Goal: Information Seeking & Learning: Understand process/instructions

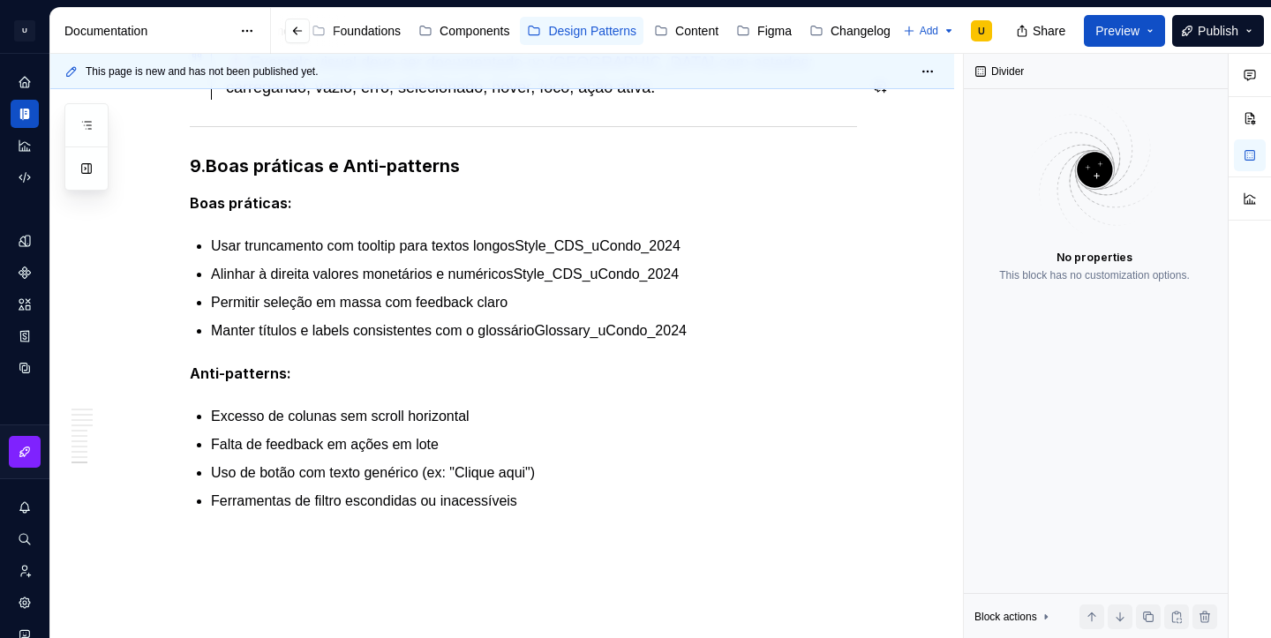
scroll to position [4799, 0]
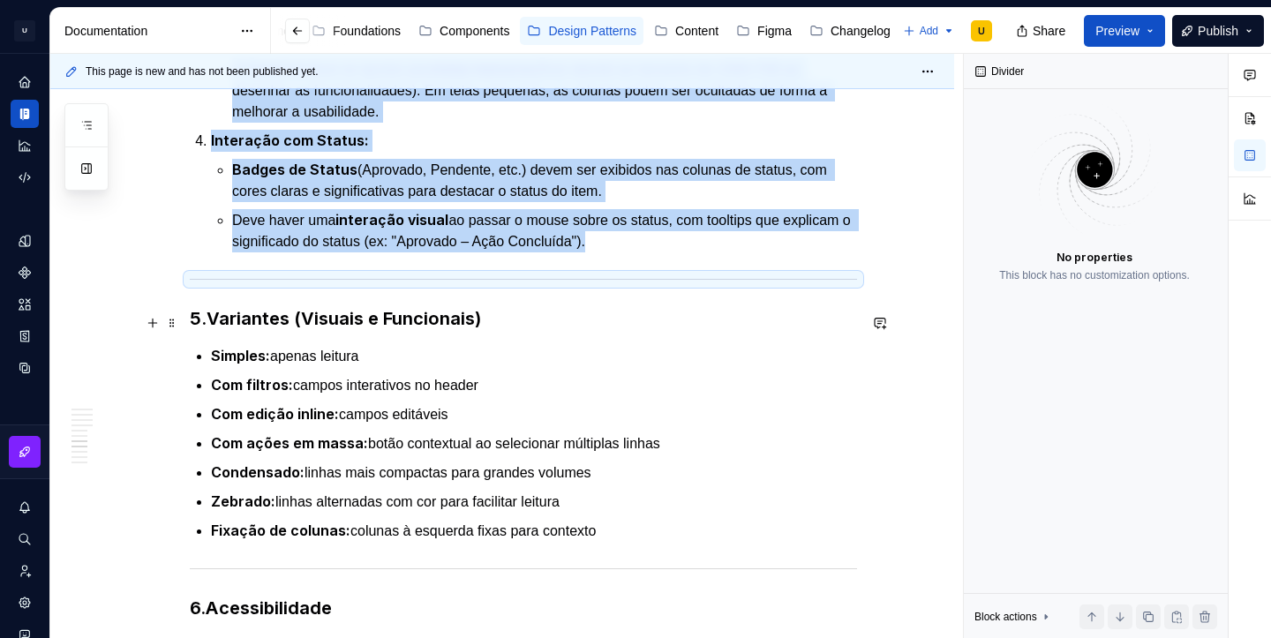
click at [666, 345] on p "Simples: apenas leitura" at bounding box center [534, 356] width 646 height 22
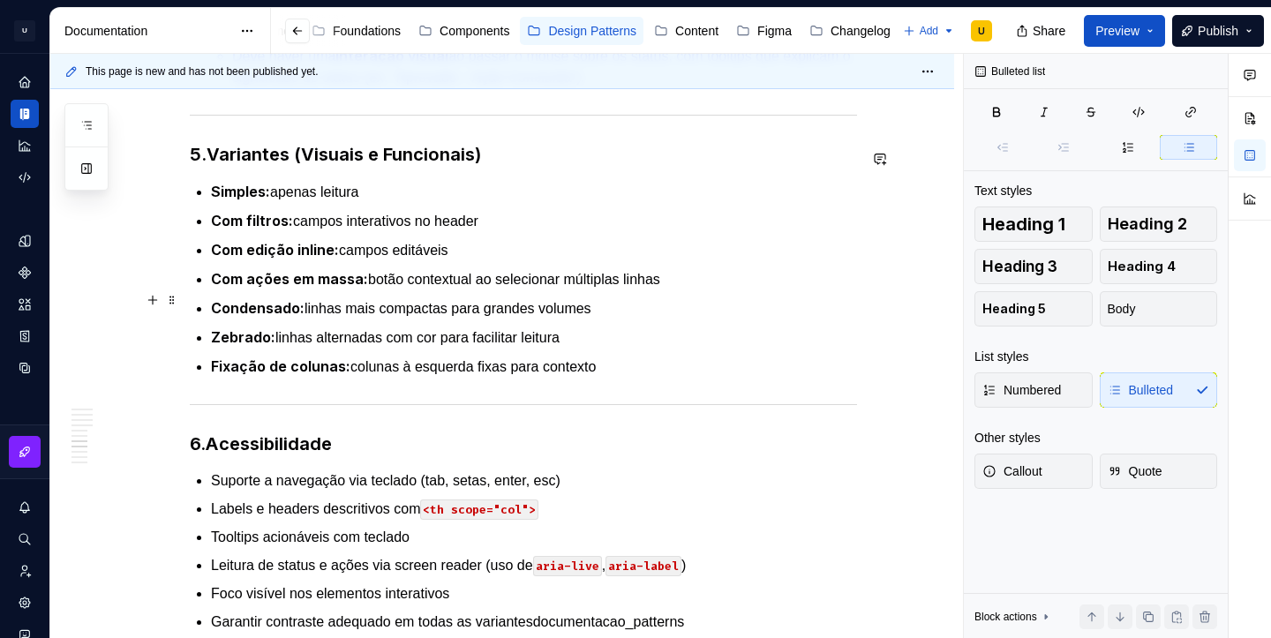
scroll to position [3600, 0]
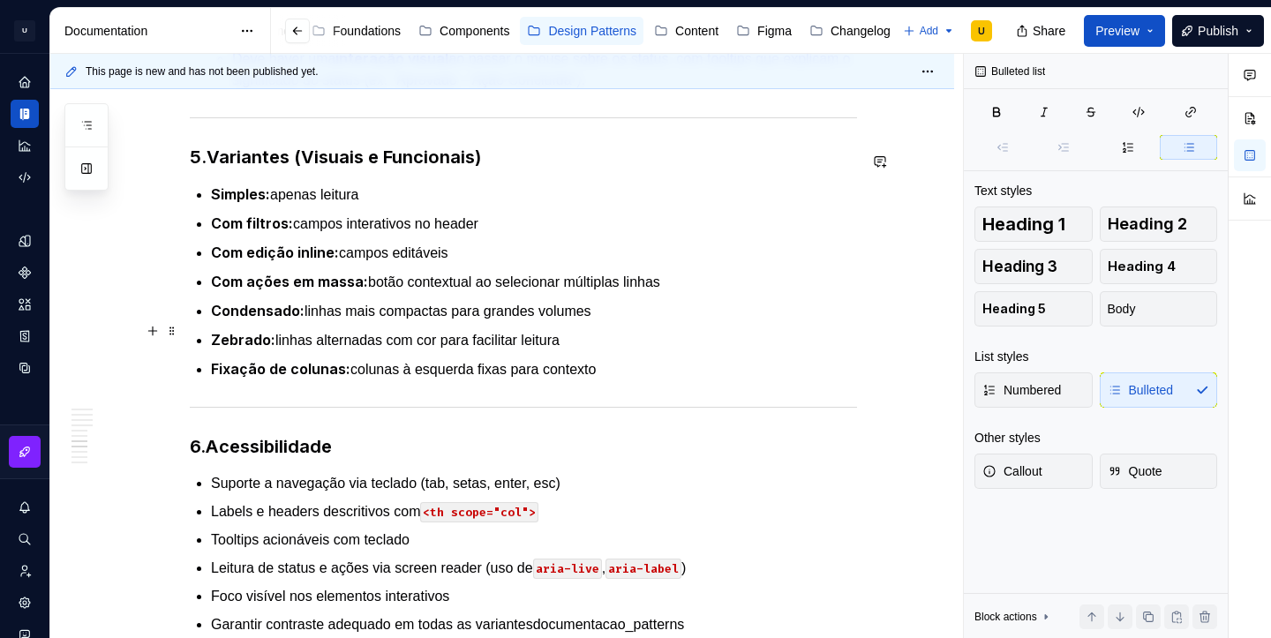
click at [634, 358] on p "Fixação de colunas: colunas à esquerda fixas para contexto" at bounding box center [534, 369] width 646 height 22
type textarea "*"
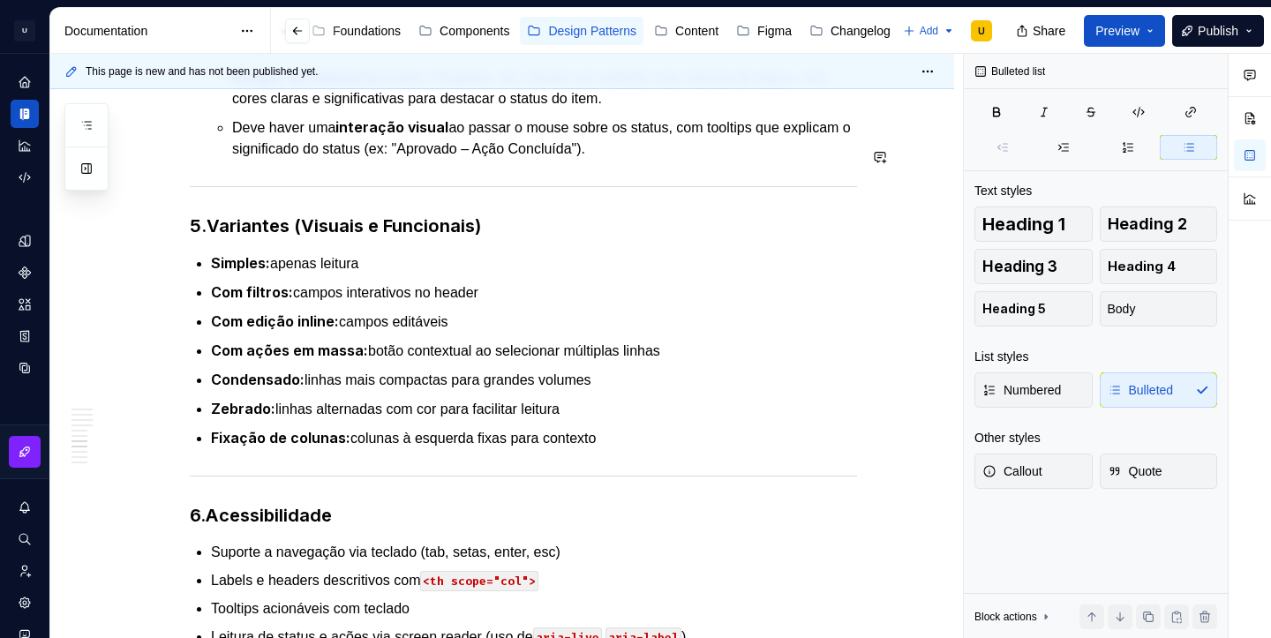
scroll to position [3513, 0]
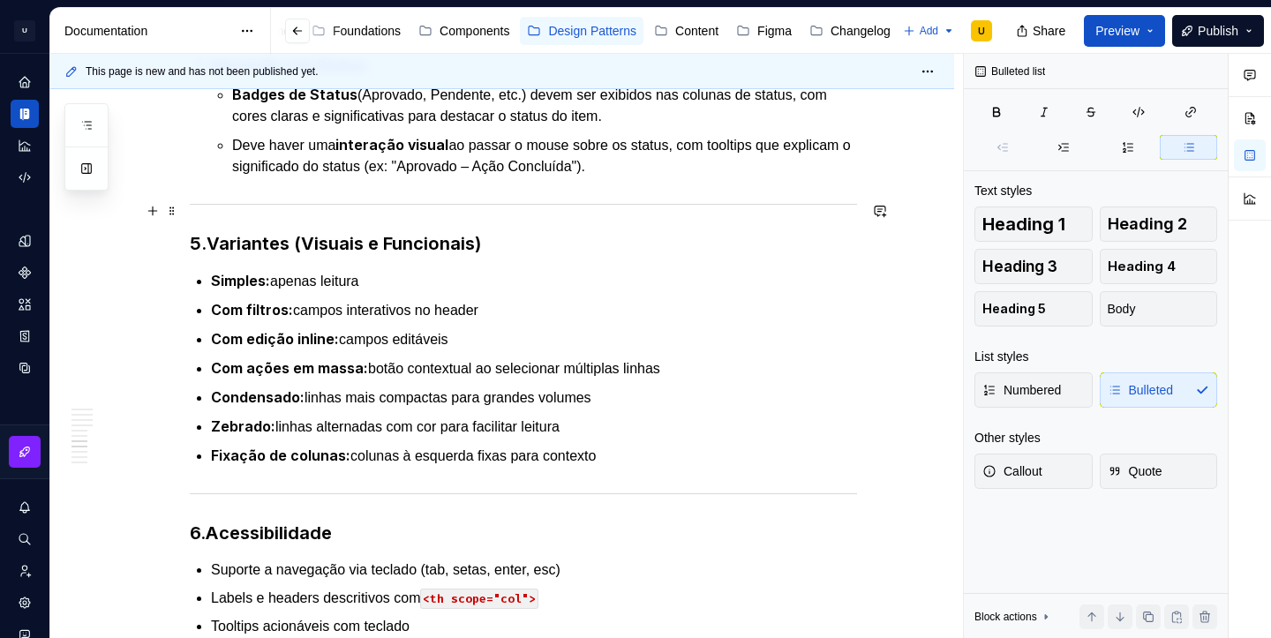
click at [217, 233] on strong "Variantes (Visuais e Funcionais)" at bounding box center [343, 243] width 274 height 21
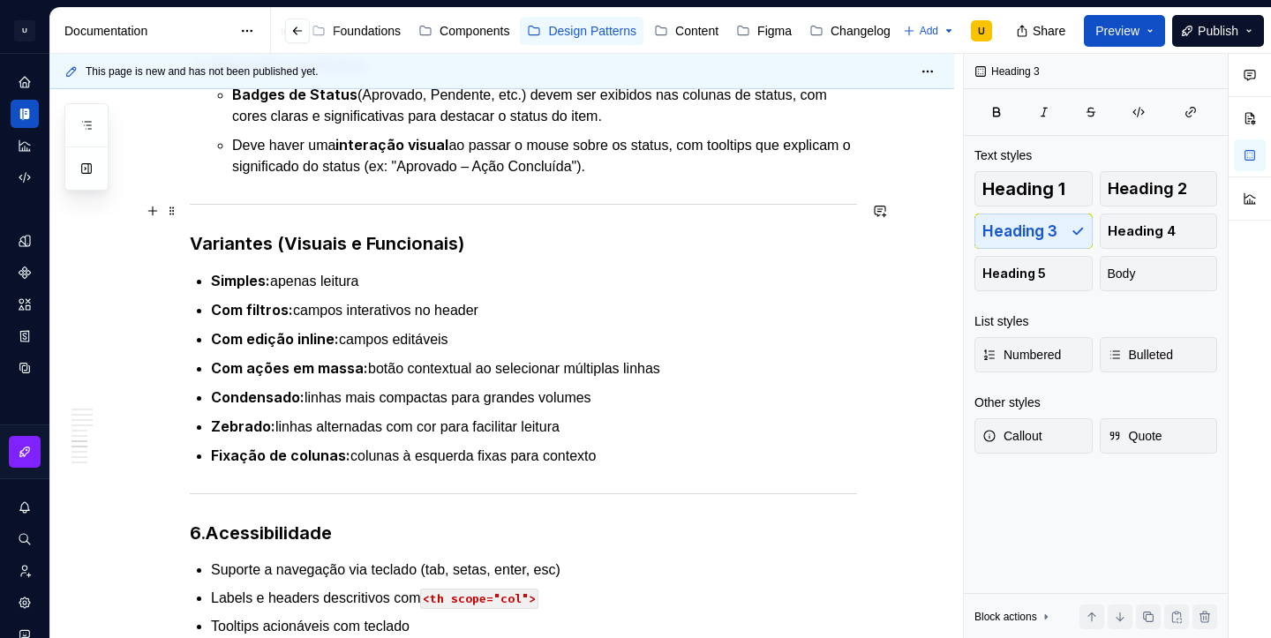
click at [258, 233] on strong "Variantes (Visuais e Funcionais)" at bounding box center [327, 243] width 274 height 21
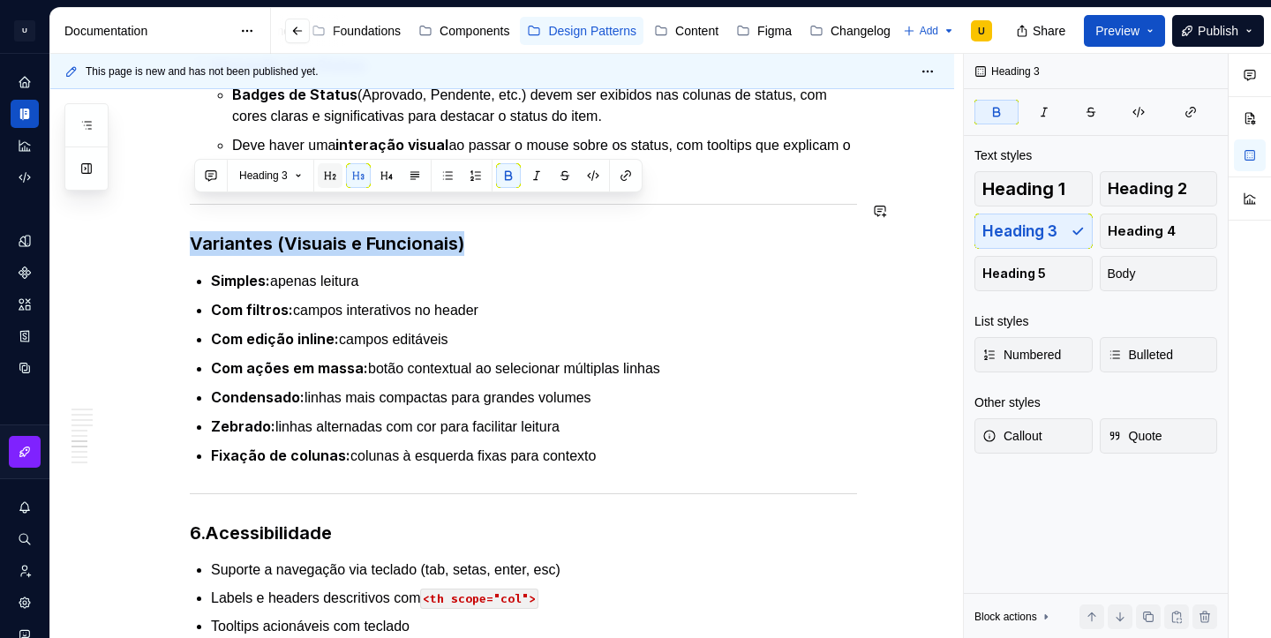
click at [337, 182] on button "button" at bounding box center [330, 175] width 25 height 25
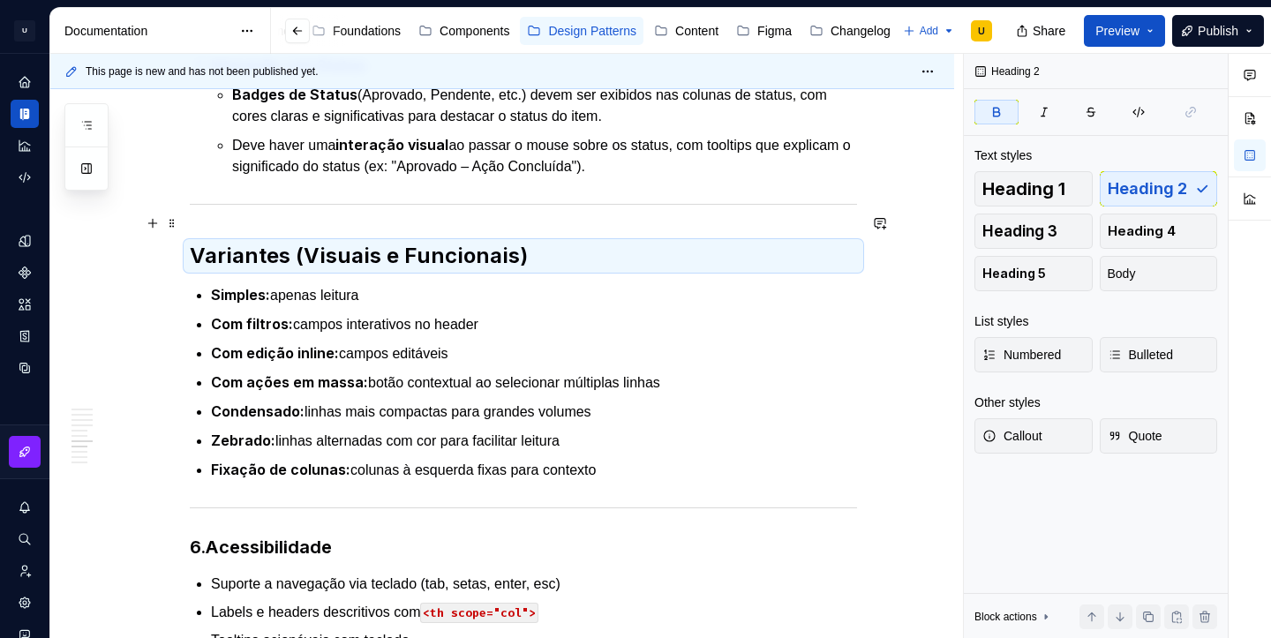
click at [289, 243] on strong "Variantes (Visuais e Funcionais)" at bounding box center [359, 256] width 338 height 26
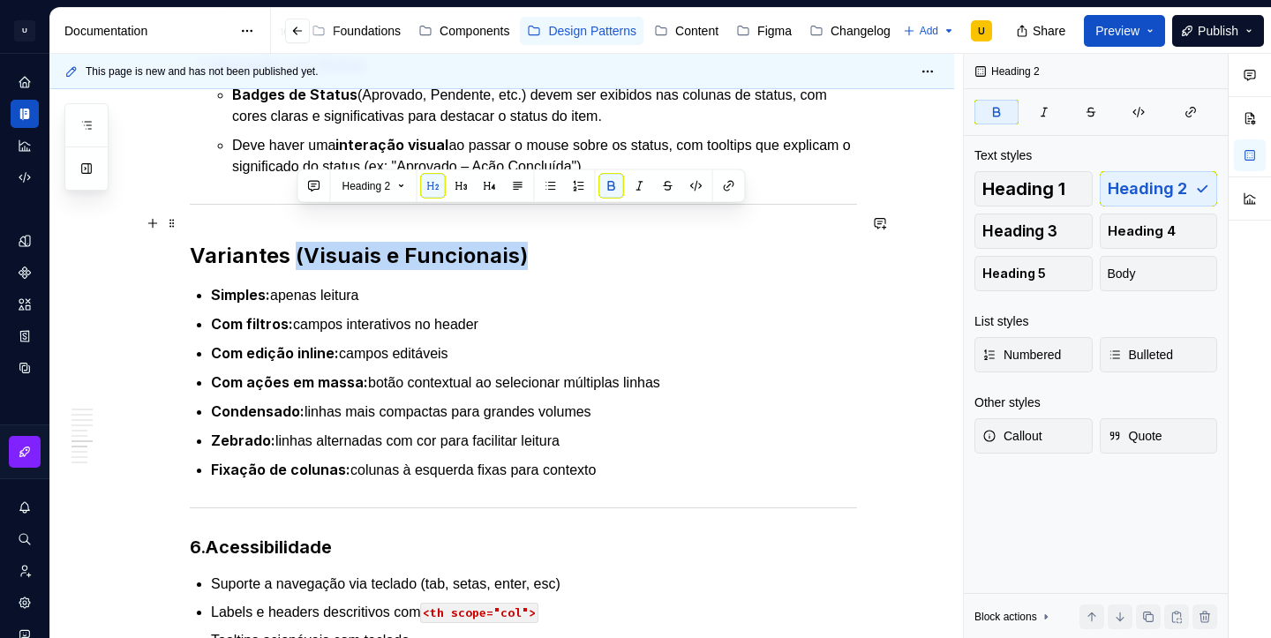
drag, startPoint x: 295, startPoint y: 225, endPoint x: 542, endPoint y: 227, distance: 247.1
click at [542, 242] on h2 "Variantes (Visuais e Funcionais)" at bounding box center [523, 256] width 667 height 28
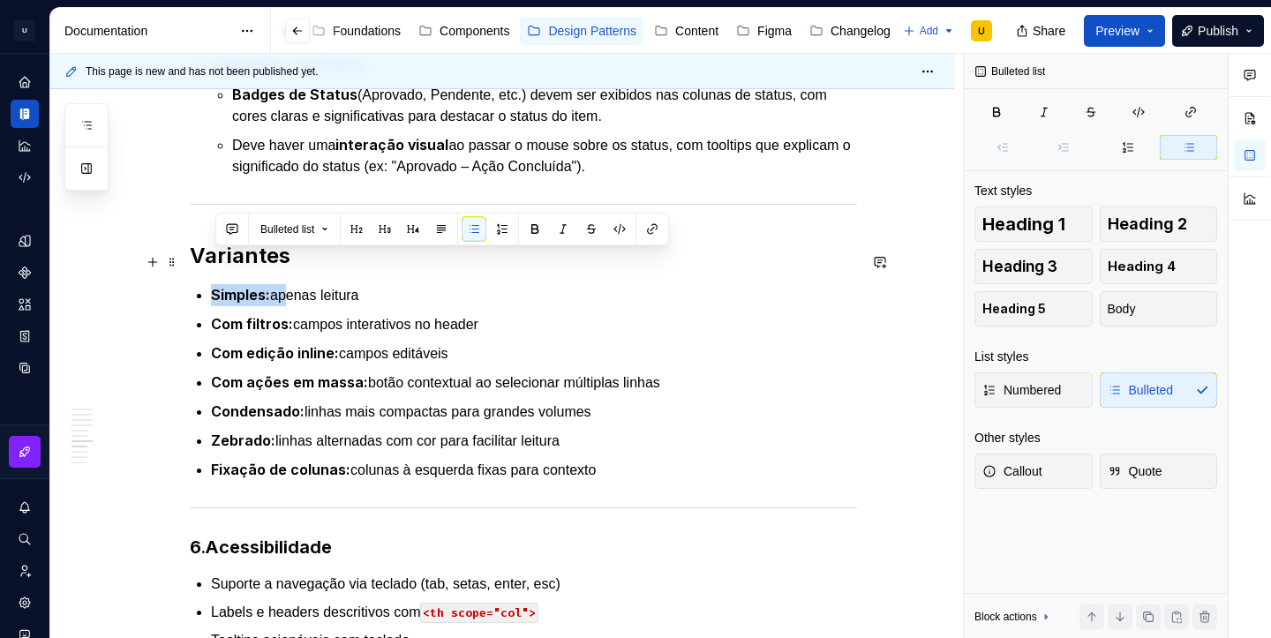
drag, startPoint x: 289, startPoint y: 266, endPoint x: 184, endPoint y: 266, distance: 105.0
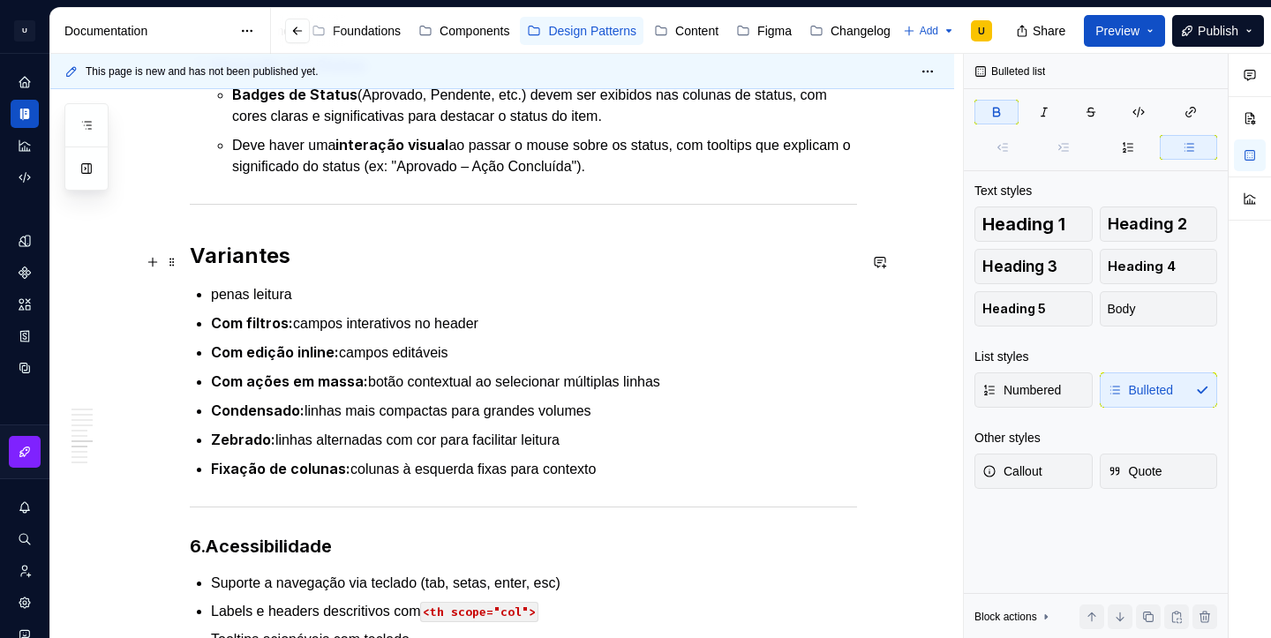
click at [326, 284] on p "penas leitura" at bounding box center [534, 294] width 646 height 21
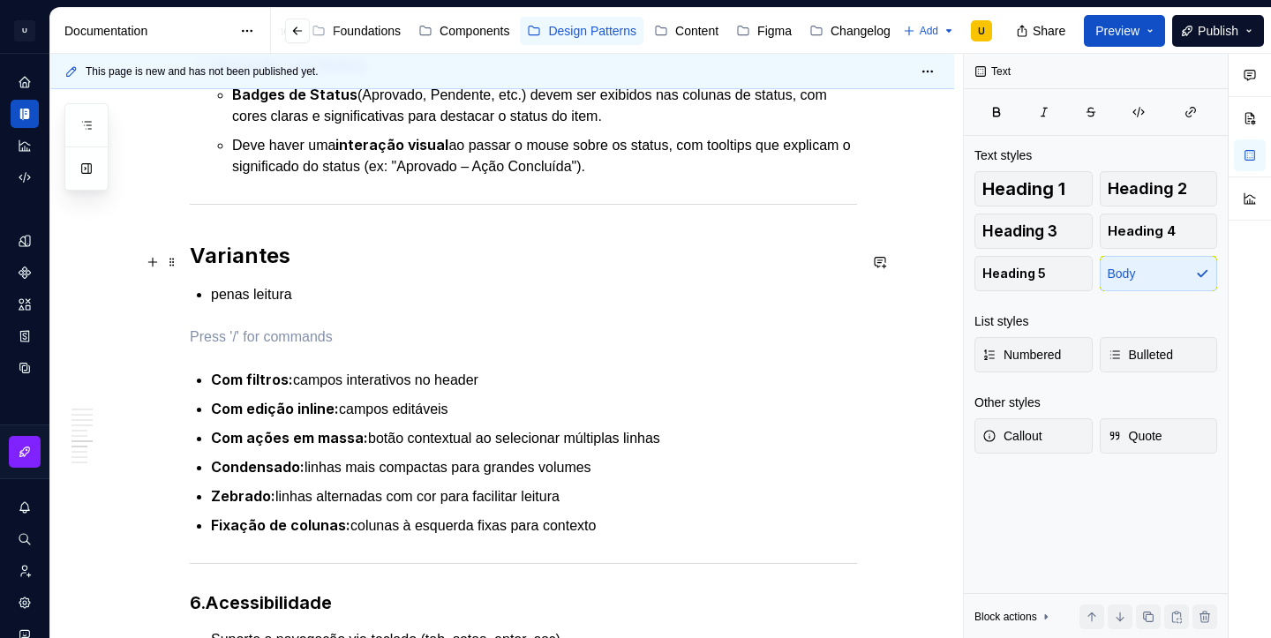
click at [259, 284] on p "penas leitura" at bounding box center [534, 294] width 646 height 21
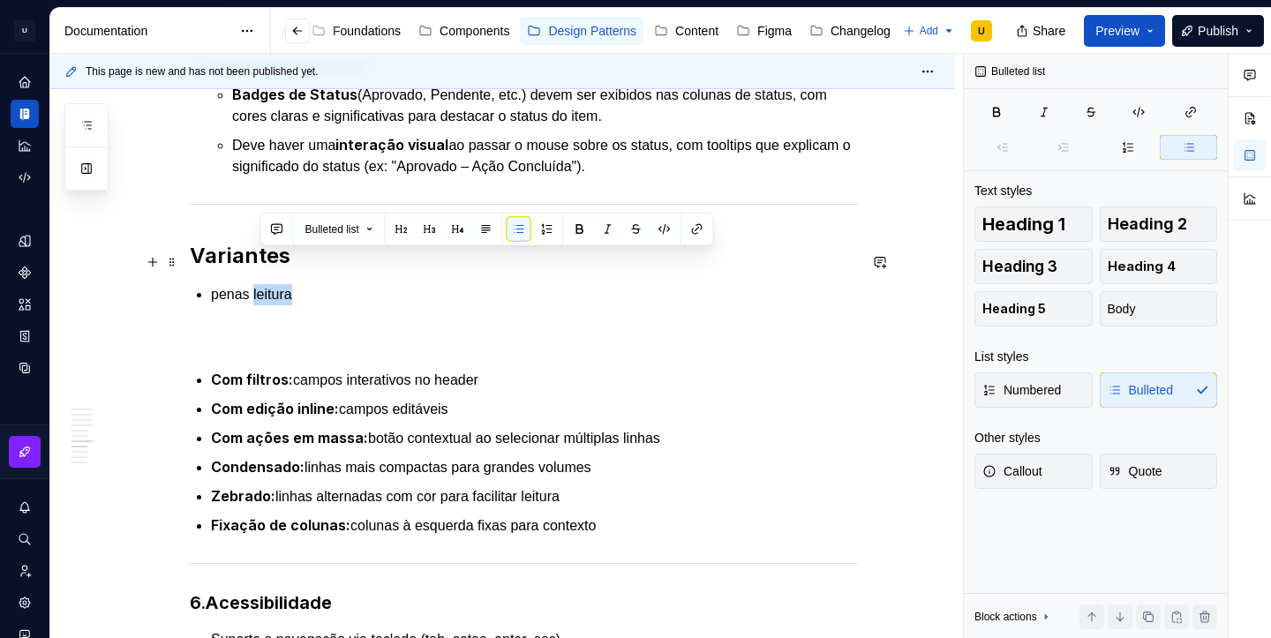
click at [259, 284] on p "penas leitura" at bounding box center [534, 294] width 646 height 21
click at [480, 229] on button "button" at bounding box center [473, 229] width 25 height 25
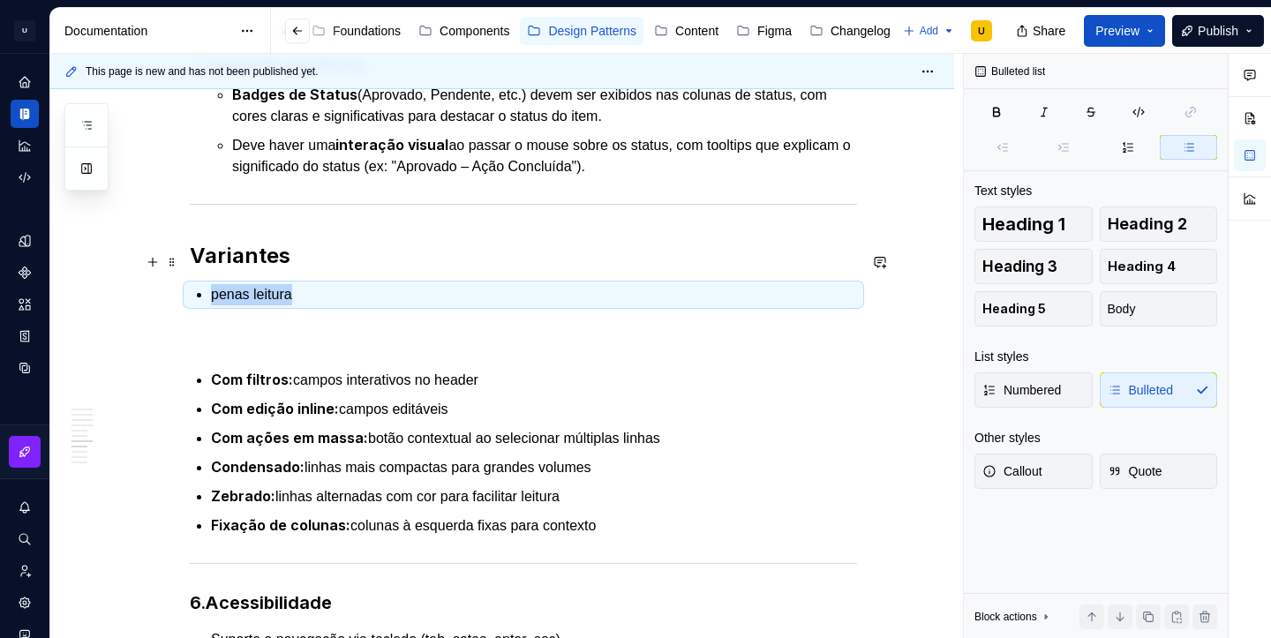
click at [348, 284] on p "penas leitura" at bounding box center [534, 294] width 646 height 21
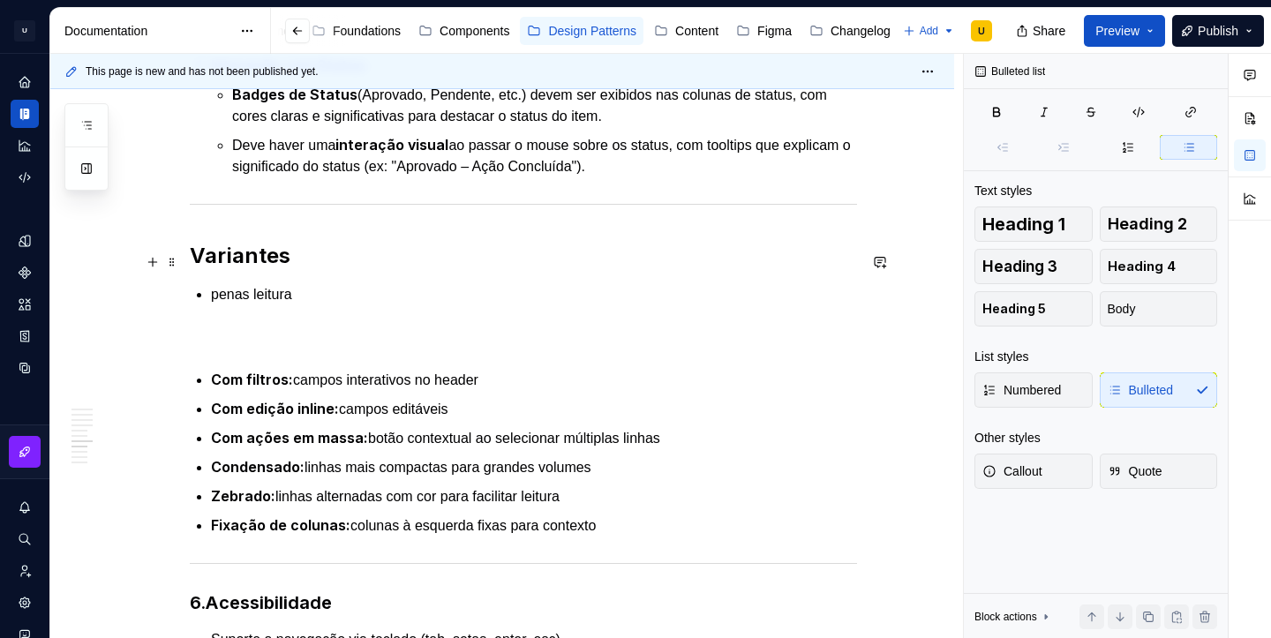
click at [347, 284] on p "penas leitura" at bounding box center [534, 294] width 646 height 21
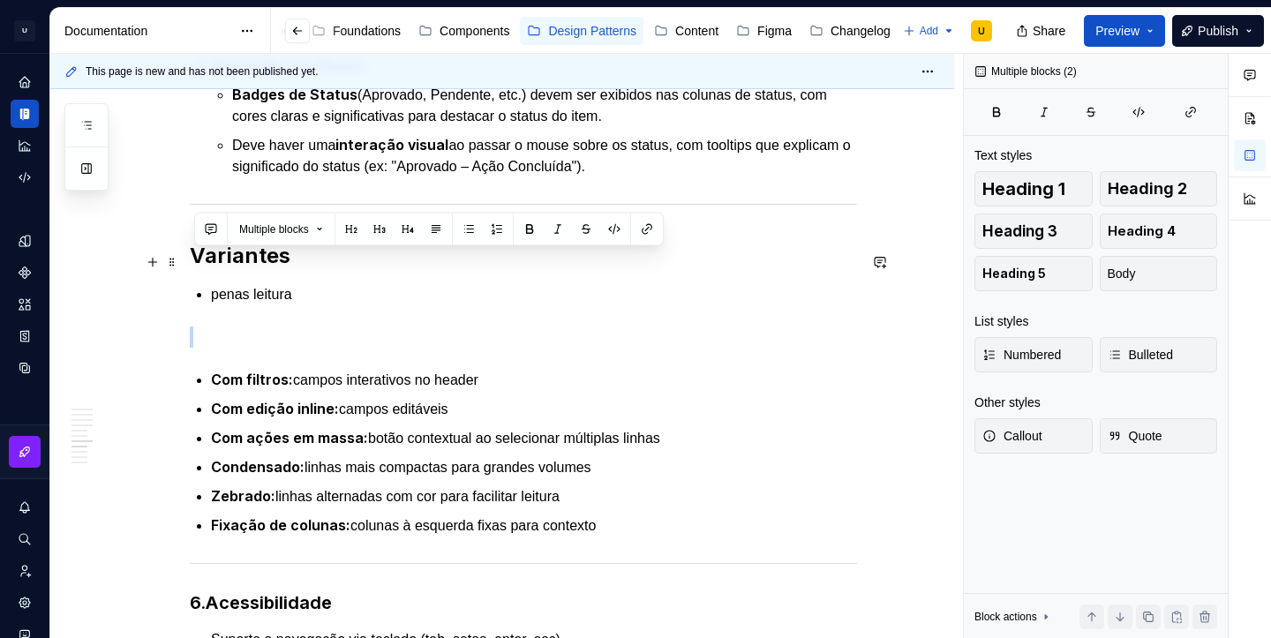
click at [347, 284] on p "penas leitura" at bounding box center [534, 294] width 646 height 21
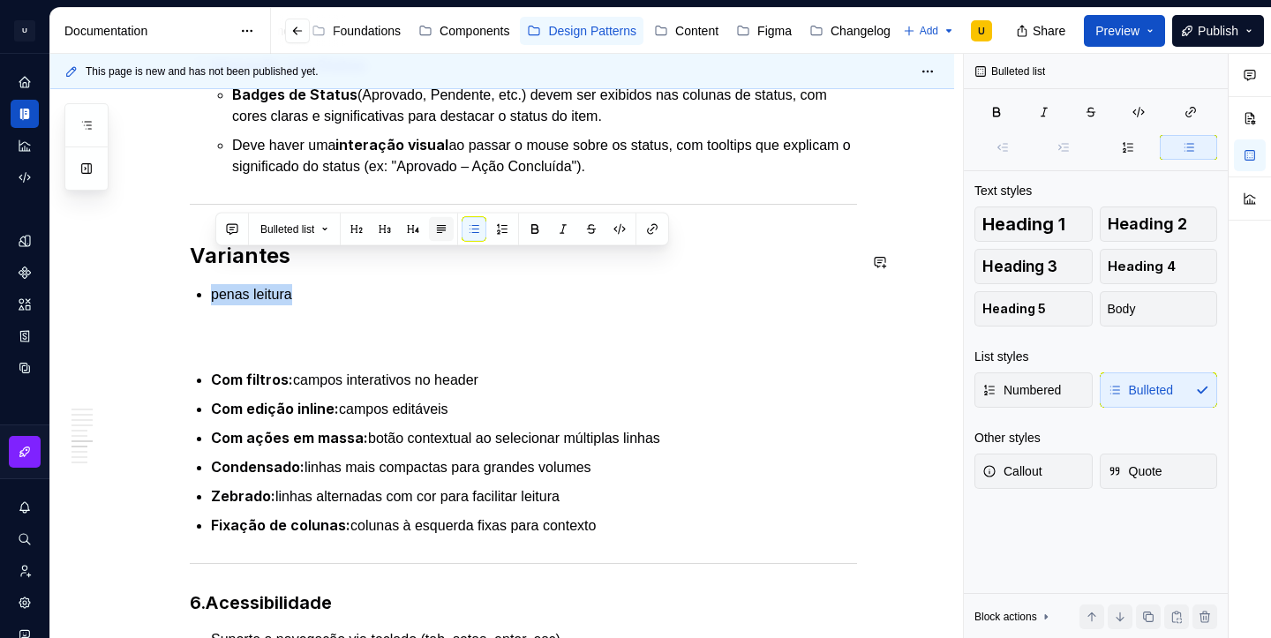
click at [441, 227] on button "button" at bounding box center [441, 229] width 25 height 25
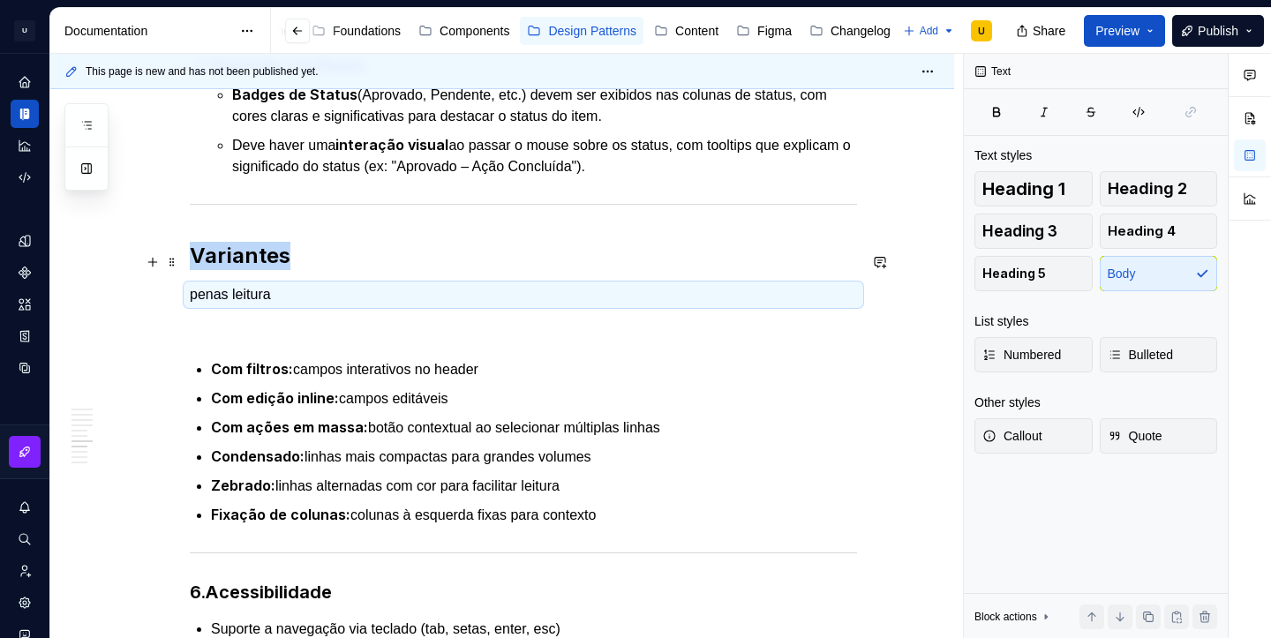
click at [279, 284] on p "penas leitura" at bounding box center [523, 294] width 667 height 21
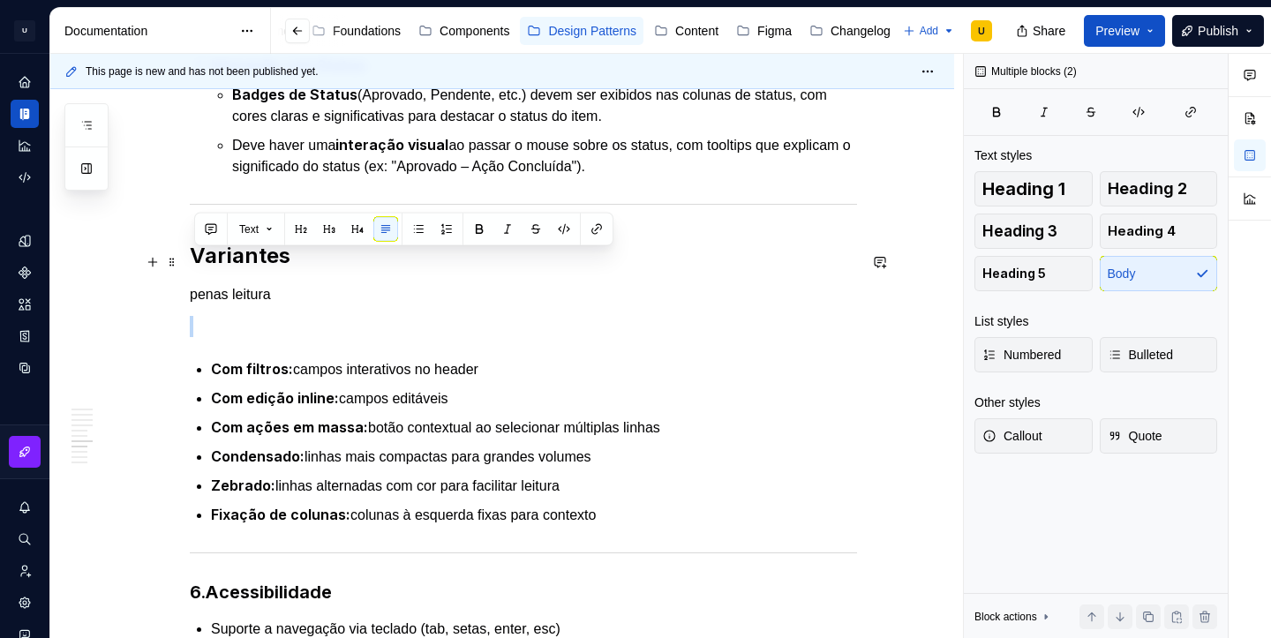
click at [279, 284] on p "penas leitura" at bounding box center [523, 294] width 667 height 21
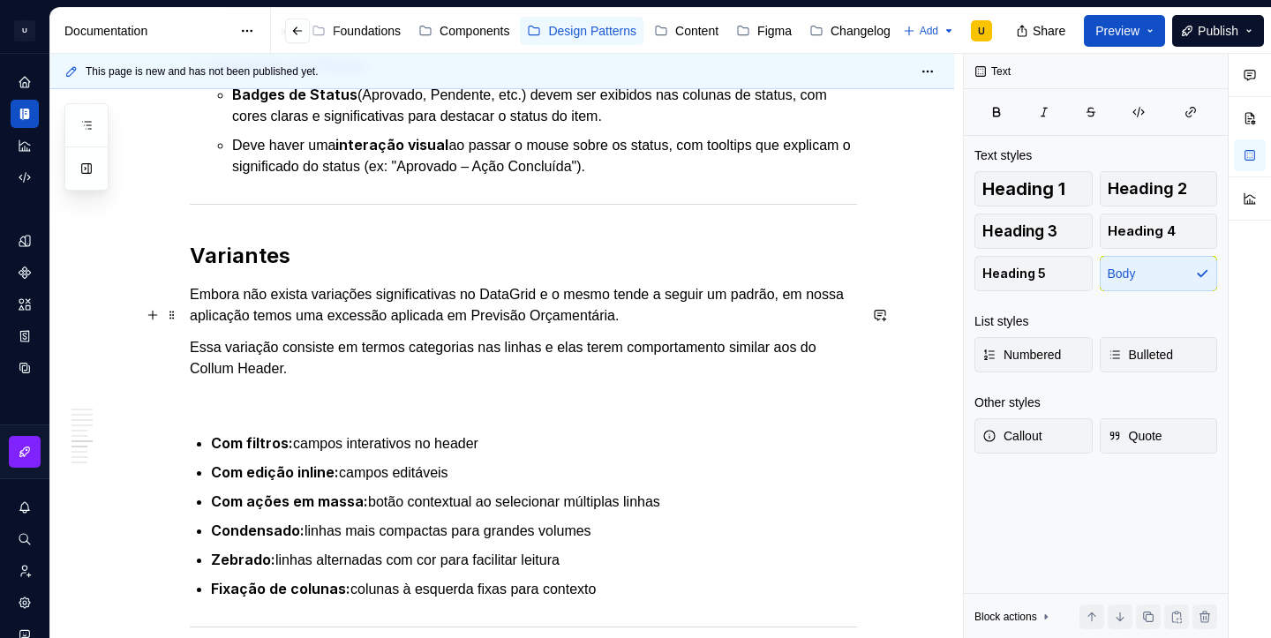
click at [225, 337] on p "Essa variação consiste em termos categorias nas linhas e elas terem comportamen…" at bounding box center [523, 358] width 667 height 42
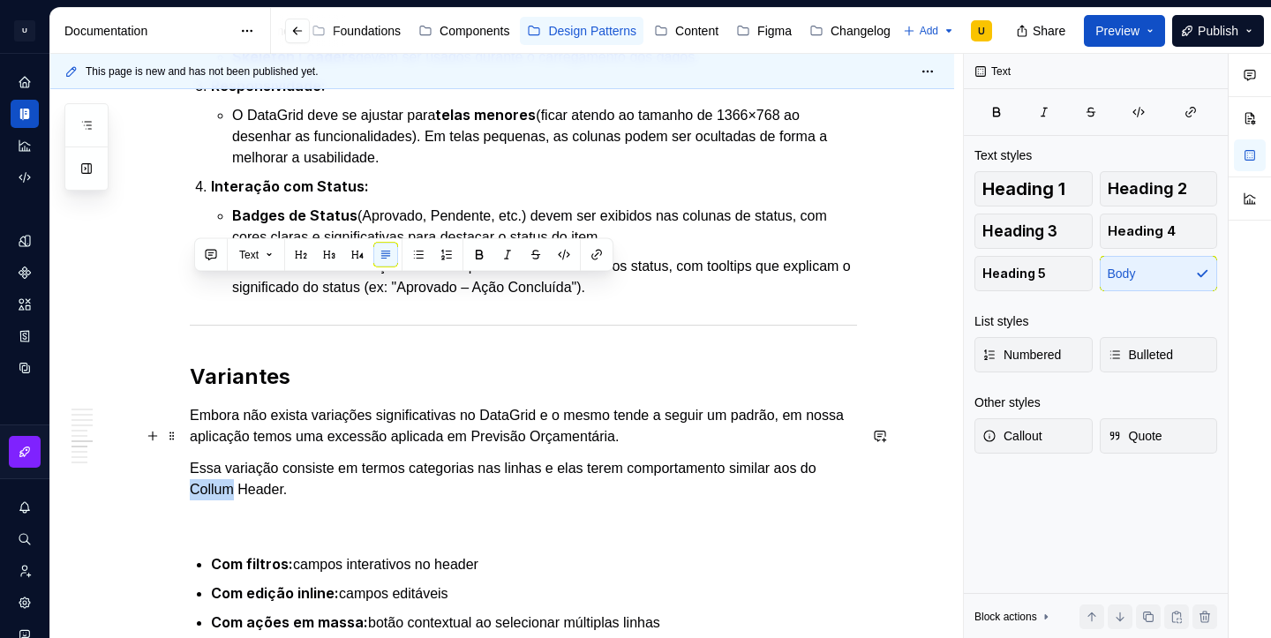
scroll to position [3562, 0]
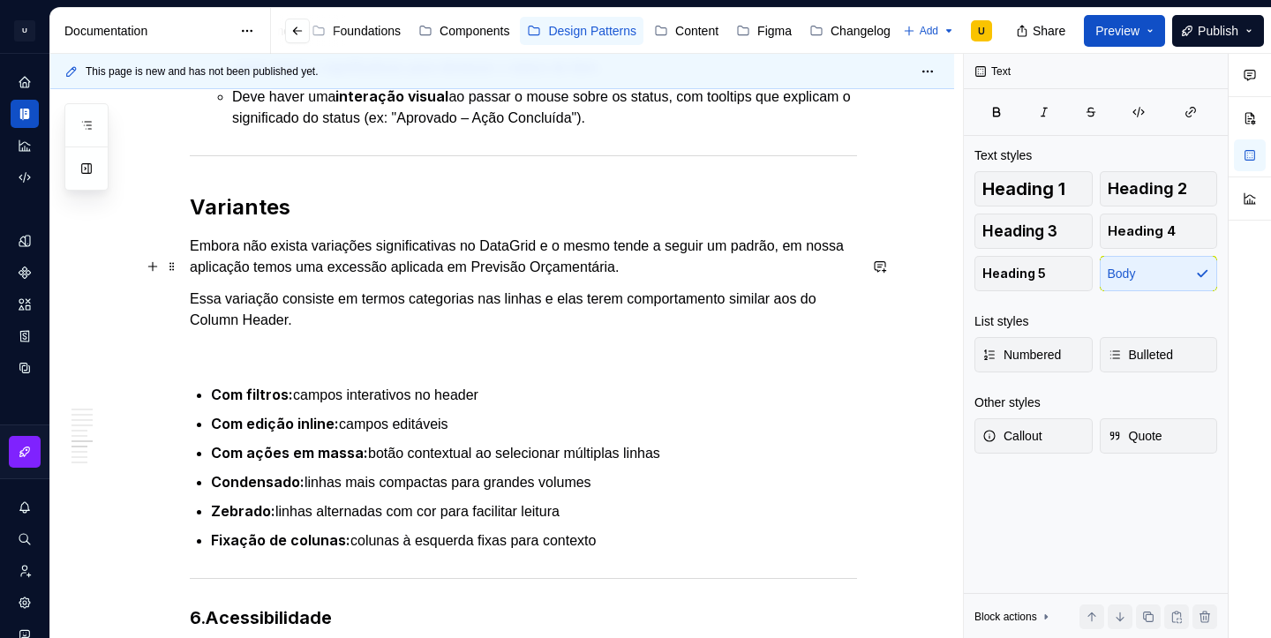
click at [328, 289] on p "Essa variação consiste em termos categorias nas linhas e elas terem comportamen…" at bounding box center [523, 310] width 667 height 42
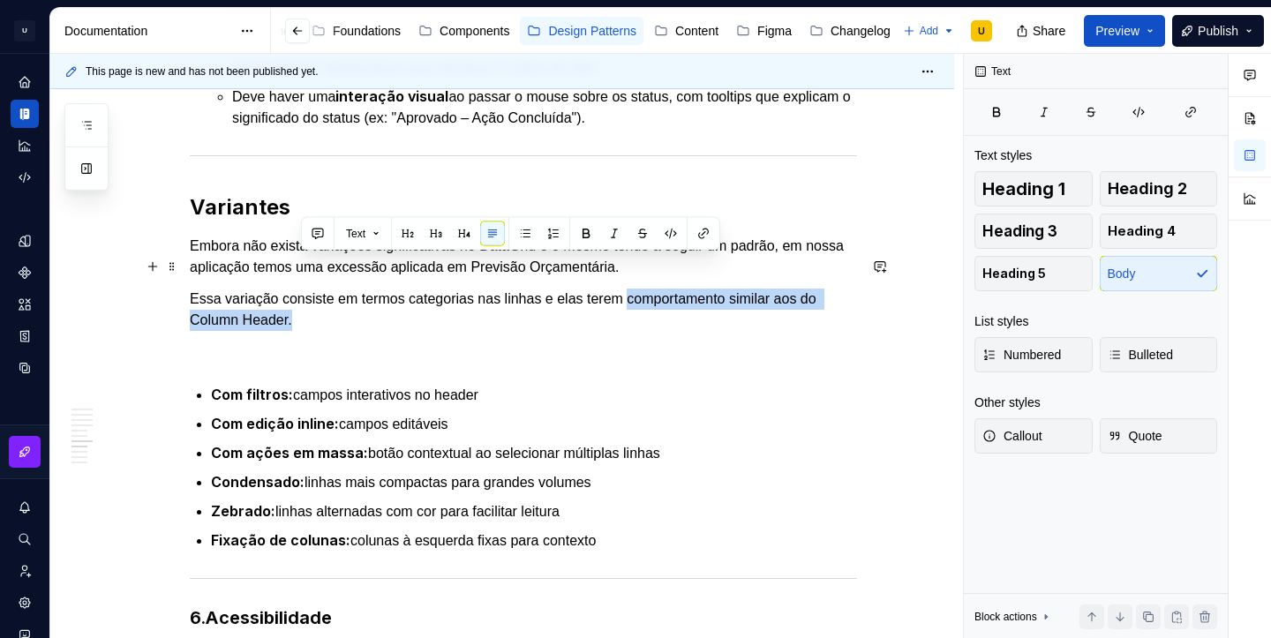
drag, startPoint x: 655, startPoint y: 268, endPoint x: 657, endPoint y: 280, distance: 11.8
click at [657, 289] on p "Essa variação consiste em termos categorias nas linhas e elas terem comportamen…" at bounding box center [523, 310] width 667 height 42
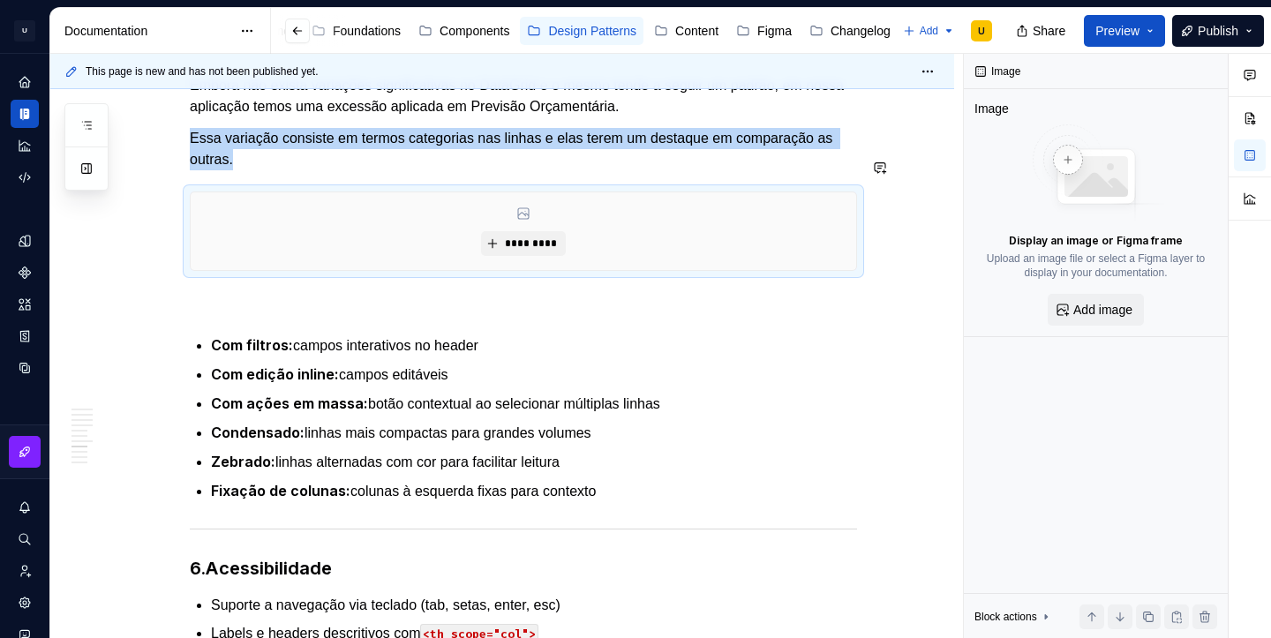
scroll to position [3734, 0]
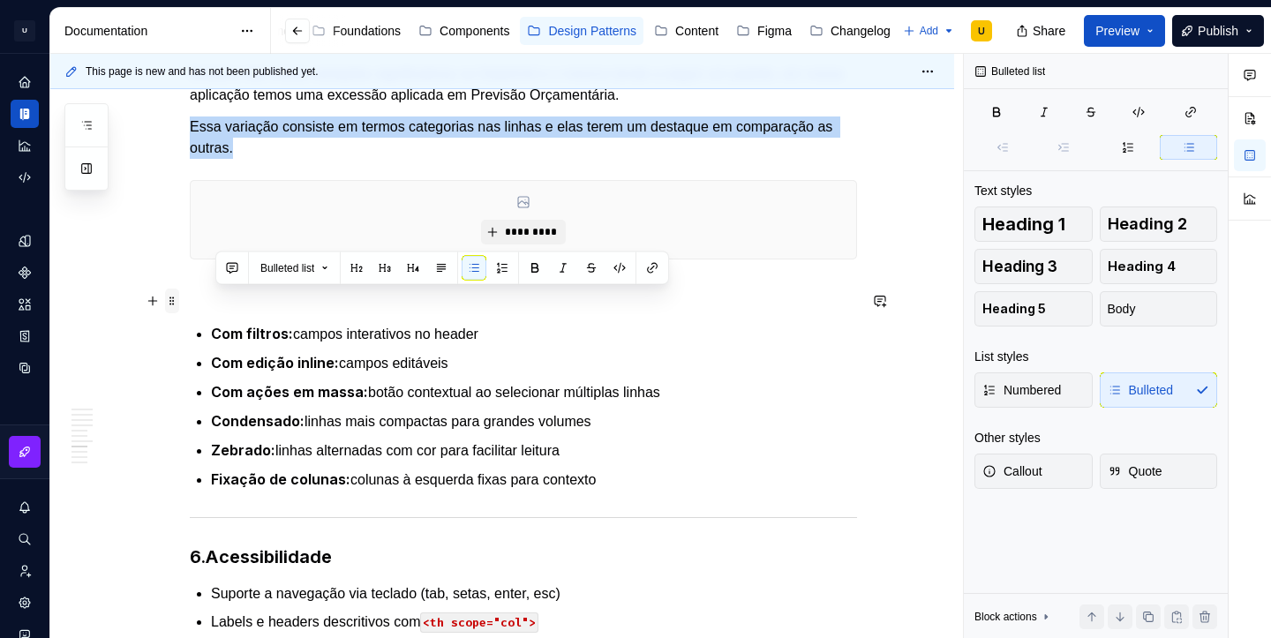
drag, startPoint x: 634, startPoint y: 447, endPoint x: 176, endPoint y: 302, distance: 480.5
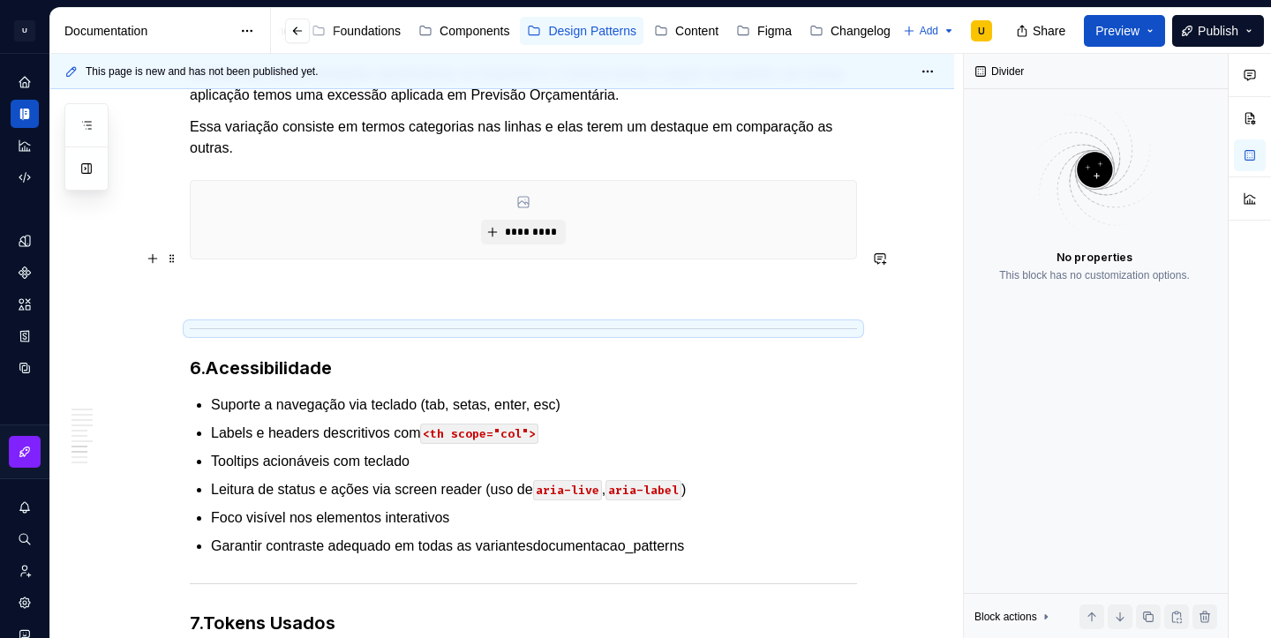
click at [271, 281] on p at bounding box center [523, 291] width 667 height 21
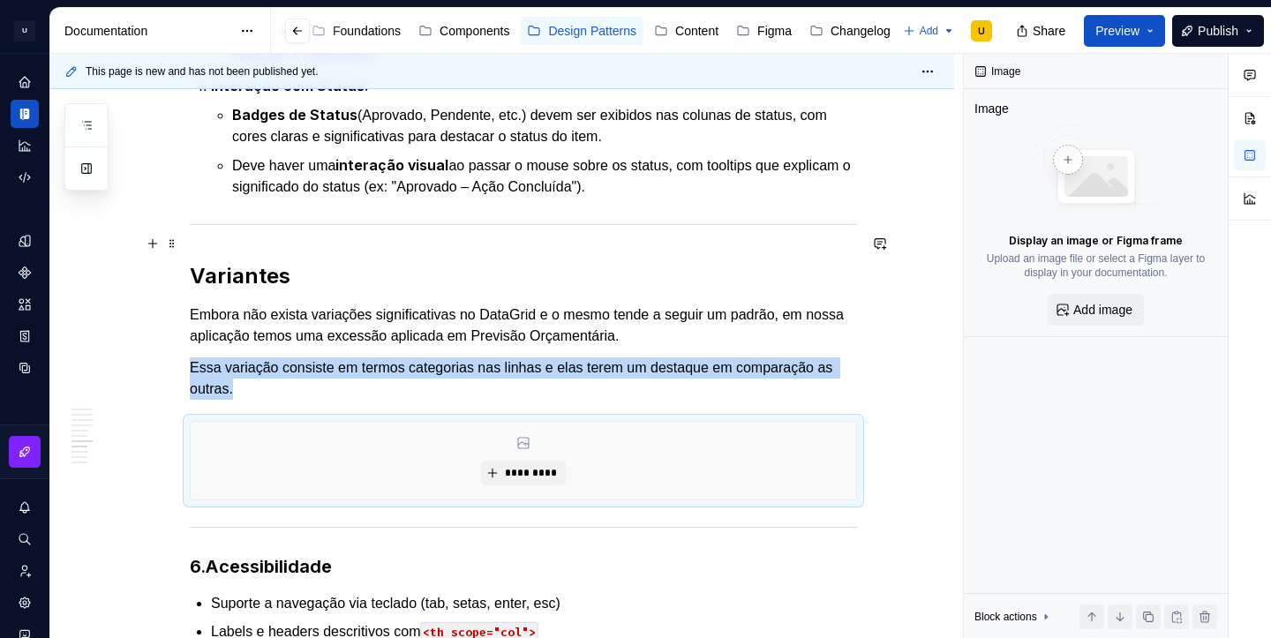
scroll to position [3492, 0]
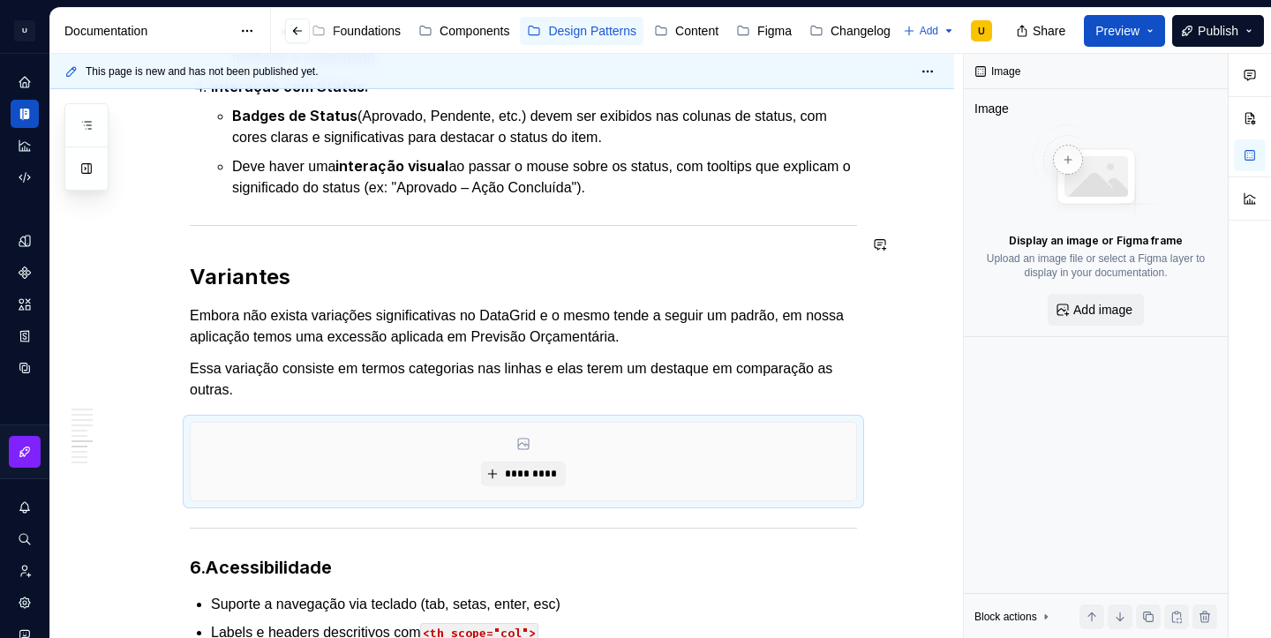
type textarea "*"
